Goal: Ask a question: Seek information or help from site administrators or community

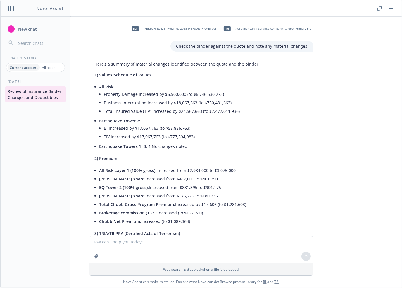
scroll to position [2114, 0]
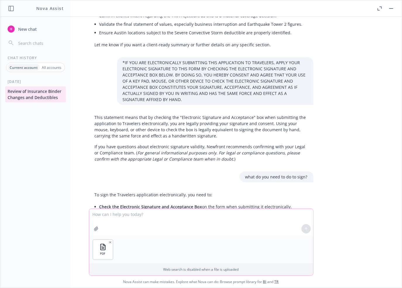
click at [140, 213] on textarea at bounding box center [201, 222] width 224 height 27
type textarea "note any endorsements or forms that are materially relevant"
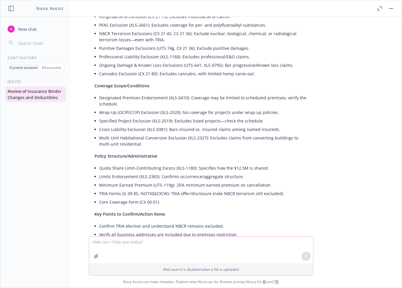
scroll to position [2470, 0]
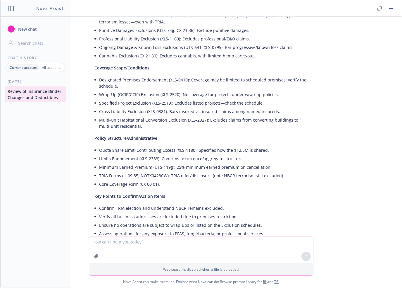
click at [160, 243] on textarea at bounding box center [201, 249] width 224 height 27
type textarea "list out all the forms and endorsements"
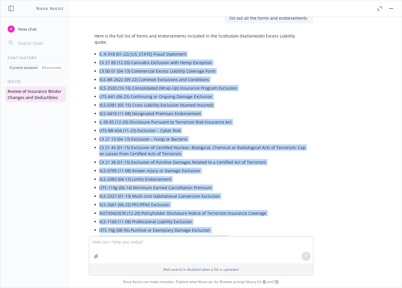
scroll to position [2763, 0]
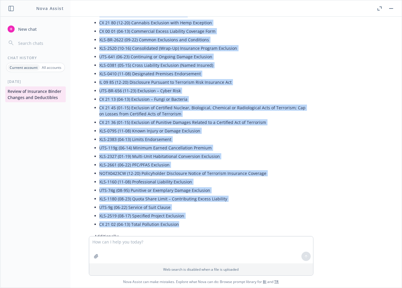
drag, startPoint x: 95, startPoint y: 29, endPoint x: 181, endPoint y: 184, distance: 178.0
click at [181, 184] on ul "IL N 018 (01-22) [US_STATE] Fraud Statement CX 21 80 (12-20) Cannabis Exclusion…" at bounding box center [203, 119] width 208 height 218
copy ul "LO I 367 (79-88) Dolorsitam Conse Adipiscin EL 90 50 (37-84) Seddoeiu Temporinc…"
click at [402, 148] on div "Nova Assist New chat Chat History Current account All accounts [DATE] Review of…" at bounding box center [201, 144] width 402 height 288
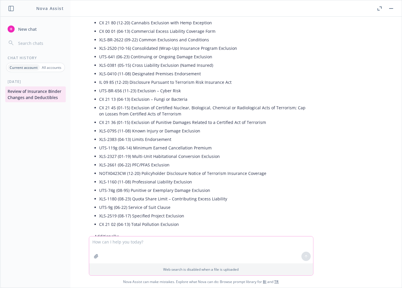
click at [121, 242] on textarea at bounding box center [201, 249] width 224 height 27
type textarea "how many are there?"
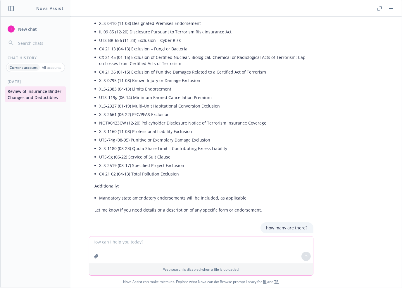
scroll to position [2816, 0]
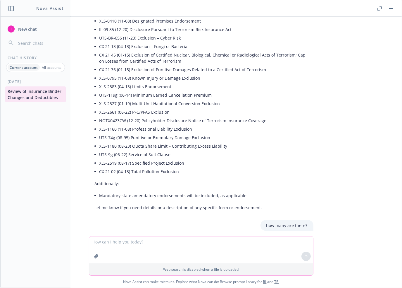
click at [184, 240] on textarea at bounding box center [201, 249] width 224 height 27
type textarea "not the significance of each form"
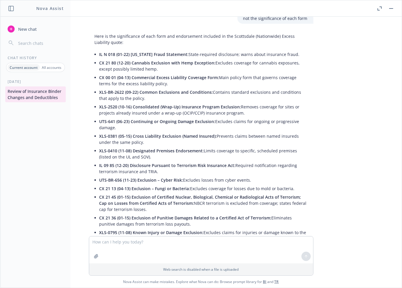
scroll to position [3077, 0]
